Goal: Check status: Check status

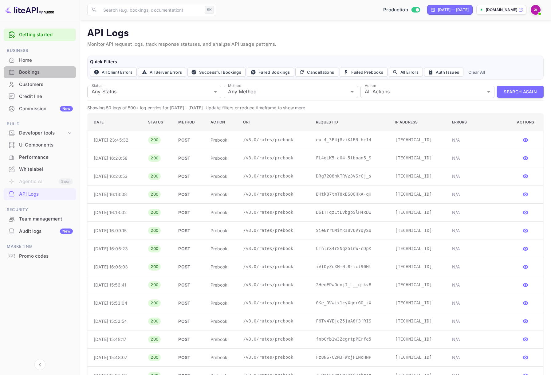
scroll to position [70, 0]
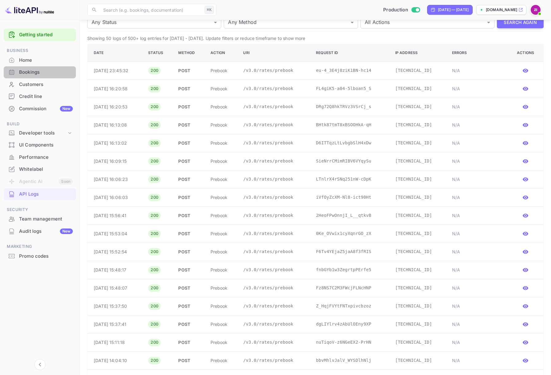
click at [31, 73] on div "Bookings" at bounding box center [46, 72] width 54 height 7
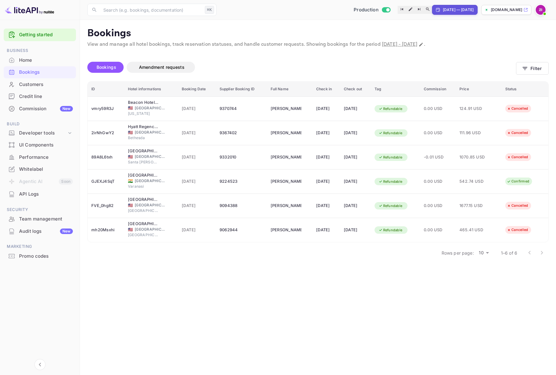
click at [457, 8] on div "[DATE] — [DATE]" at bounding box center [458, 10] width 31 height 6
select select "7"
select select "2025"
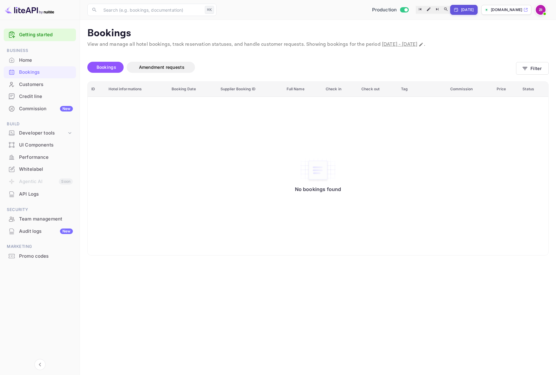
click at [461, 11] on div "[DATE]" at bounding box center [467, 10] width 13 height 6
select select "7"
select select "2025"
select select "8"
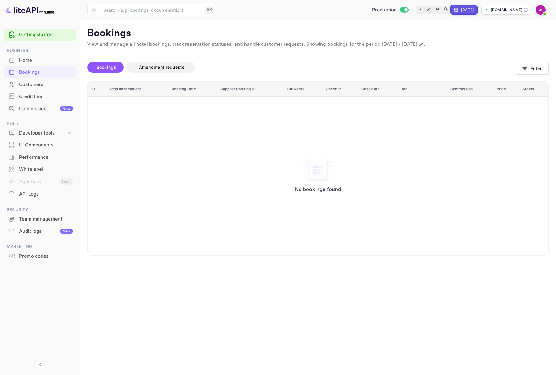
click at [462, 12] on div "[DATE]" at bounding box center [467, 10] width 13 height 6
select select "8"
select select "2025"
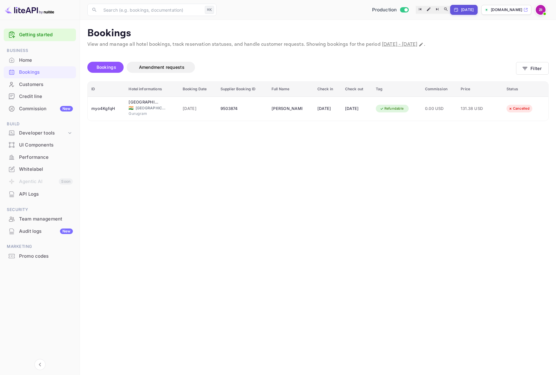
click at [461, 11] on div "[DATE]" at bounding box center [467, 10] width 13 height 6
select select "8"
select select "2025"
click at [466, 375] on div at bounding box center [278, 375] width 556 height 0
click at [471, 10] on div "[DATE]" at bounding box center [463, 10] width 27 height 10
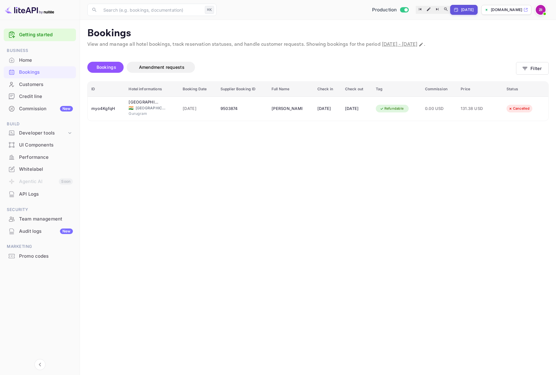
select select "8"
select select "2025"
select select "2"
